Goal: Find specific page/section: Find specific page/section

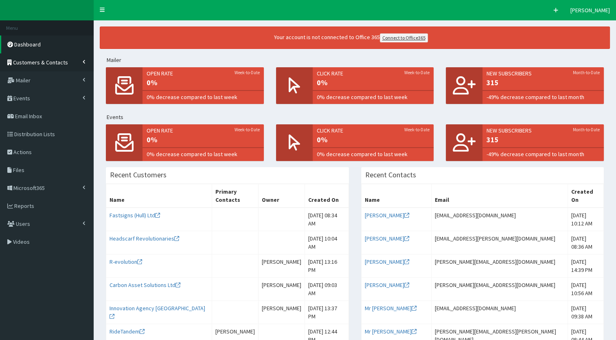
click at [83, 60] on icon at bounding box center [84, 61] width 3 height 4
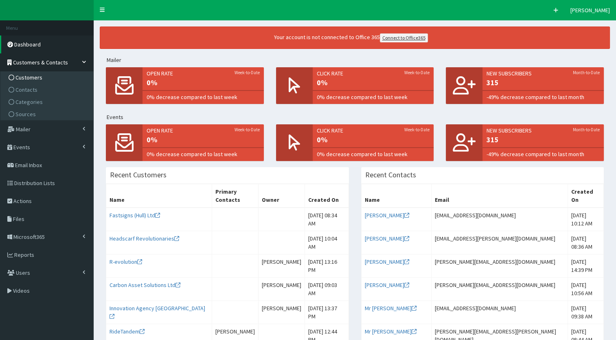
click at [31, 73] on link "Customers" at bounding box center [47, 77] width 91 height 12
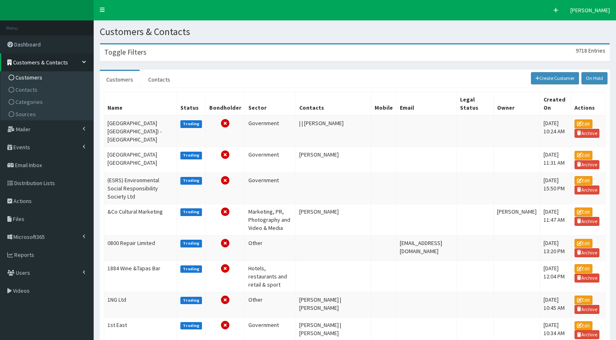
click at [150, 49] on div "Toggle Filters 9718 Entries" at bounding box center [354, 52] width 509 height 17
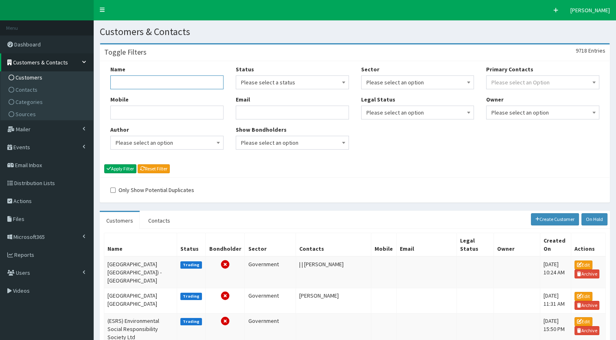
click at [130, 80] on input "Name" at bounding box center [166, 82] width 113 height 14
type input "init creative"
click at [123, 166] on button "Apply Filter" at bounding box center [120, 168] width 32 height 9
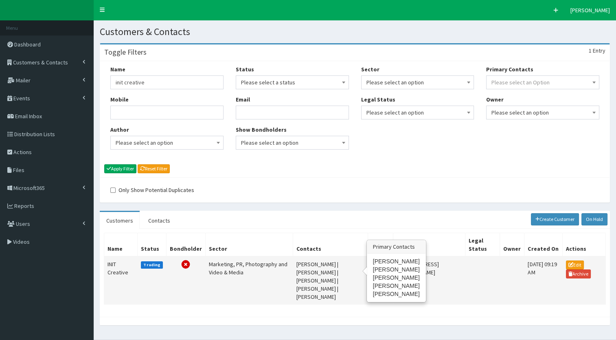
click at [296, 272] on td "Adam Storch | Brendan Storch | Gary Purdue | Jess Storch | Sarah Lanegan" at bounding box center [330, 280] width 75 height 48
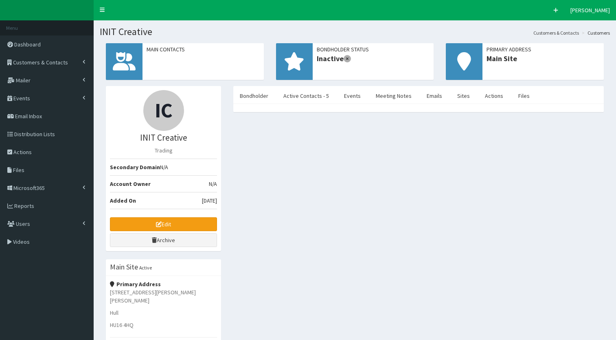
select select "50"
click at [317, 99] on link "Active Contacts - 5" at bounding box center [306, 95] width 59 height 17
